Goal: Check status: Check status

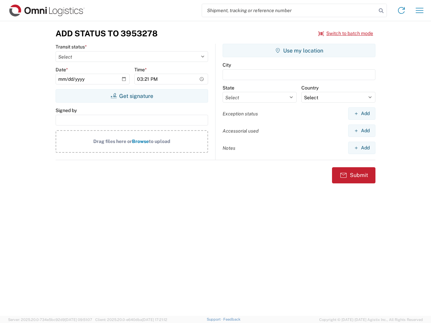
click at [289, 10] on input "search" at bounding box center [289, 10] width 174 height 13
click at [381, 11] on icon at bounding box center [380, 10] width 9 height 9
click at [401, 10] on icon at bounding box center [401, 10] width 11 height 11
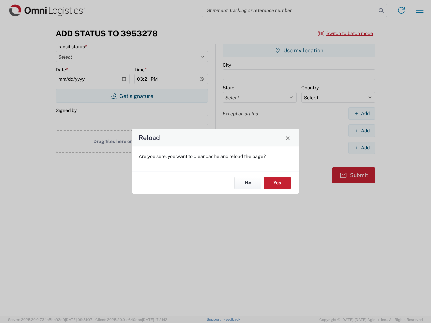
click at [346, 33] on div "Reload Are you sure, you want to clear cache and reload the page? No Yes" at bounding box center [215, 161] width 431 height 323
click at [132, 96] on div "Reload Are you sure, you want to clear cache and reload the page? No Yes" at bounding box center [215, 161] width 431 height 323
click at [299, 50] on div "Reload Are you sure, you want to clear cache and reload the page? No Yes" at bounding box center [215, 161] width 431 height 323
click at [361, 113] on div "Reload Are you sure, you want to clear cache and reload the page? No Yes" at bounding box center [215, 161] width 431 height 323
click at [361, 131] on div "Reload Are you sure, you want to clear cache and reload the page? No Yes" at bounding box center [215, 161] width 431 height 323
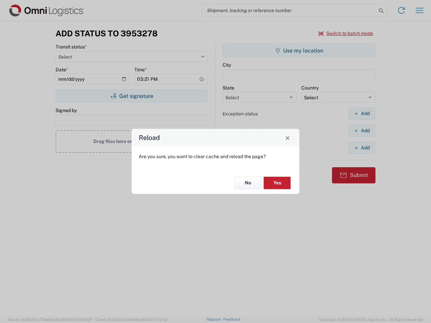
click at [361, 148] on div "Reload Are you sure, you want to clear cache and reload the page? No Yes" at bounding box center [215, 161] width 431 height 323
